Goal: Obtain resource: Obtain resource

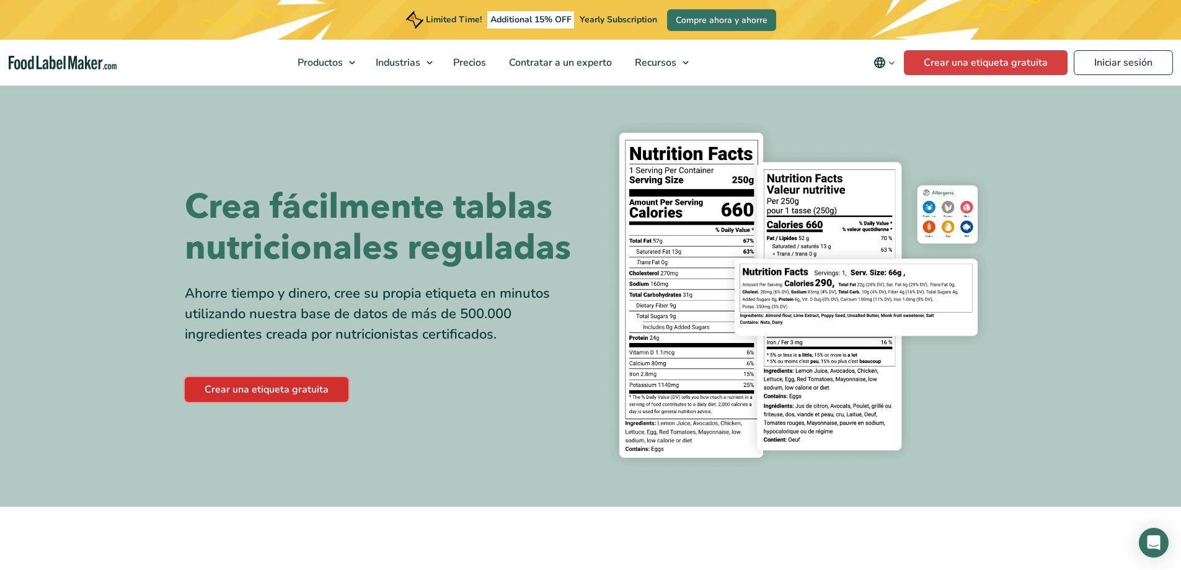
click at [239, 391] on link "Crear una etiqueta gratuita" at bounding box center [267, 389] width 164 height 25
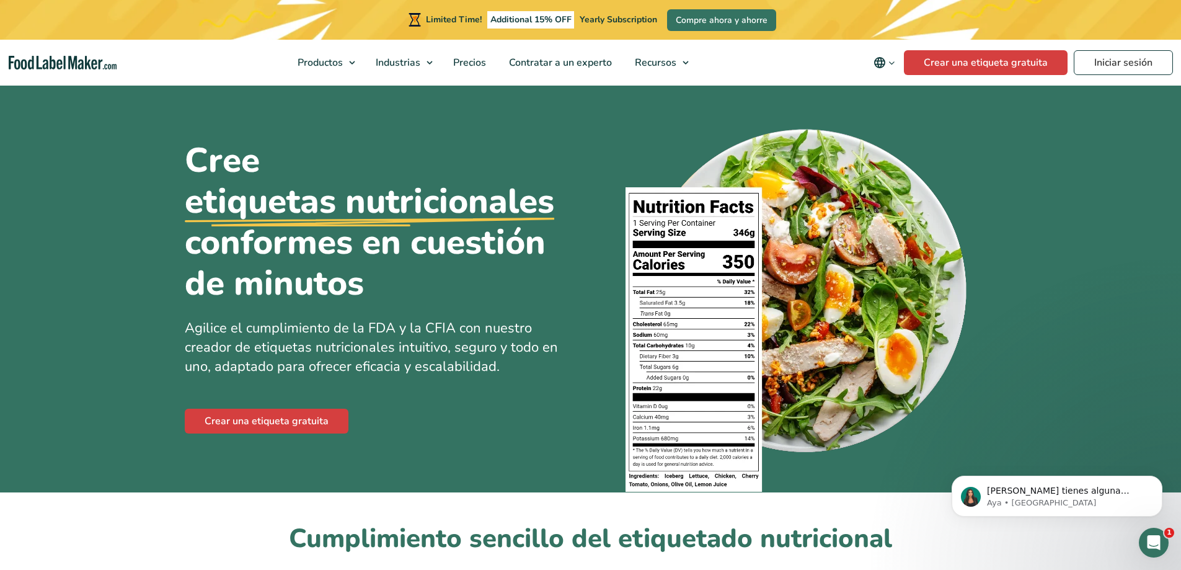
scroll to position [62, 0]
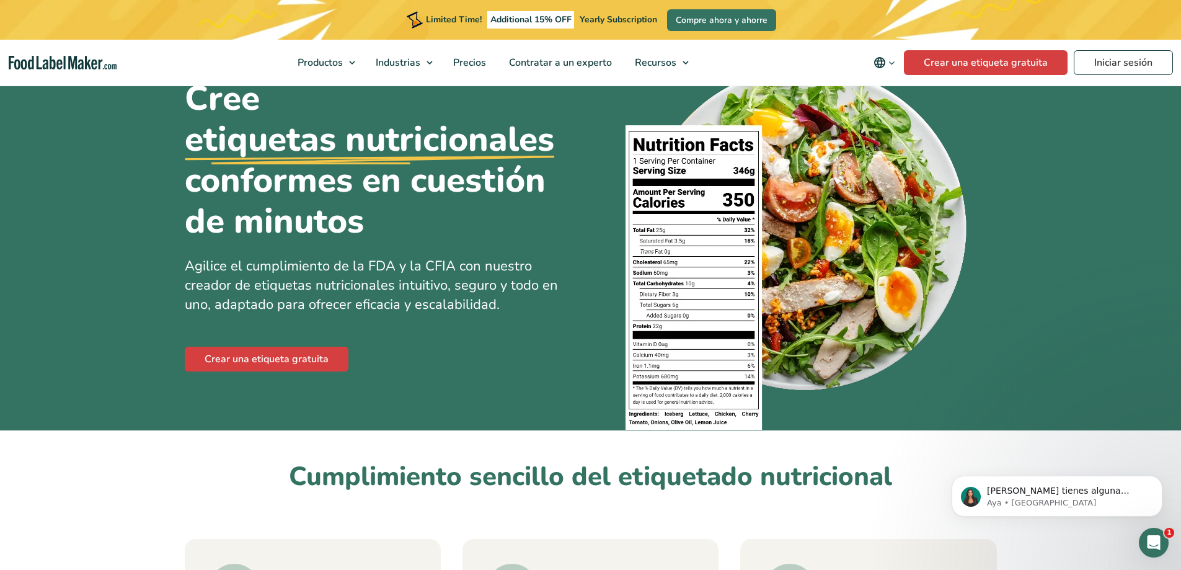
click at [674, 296] on img at bounding box center [797, 244] width 345 height 371
click at [679, 136] on img at bounding box center [797, 244] width 345 height 371
